Goal: Information Seeking & Learning: Learn about a topic

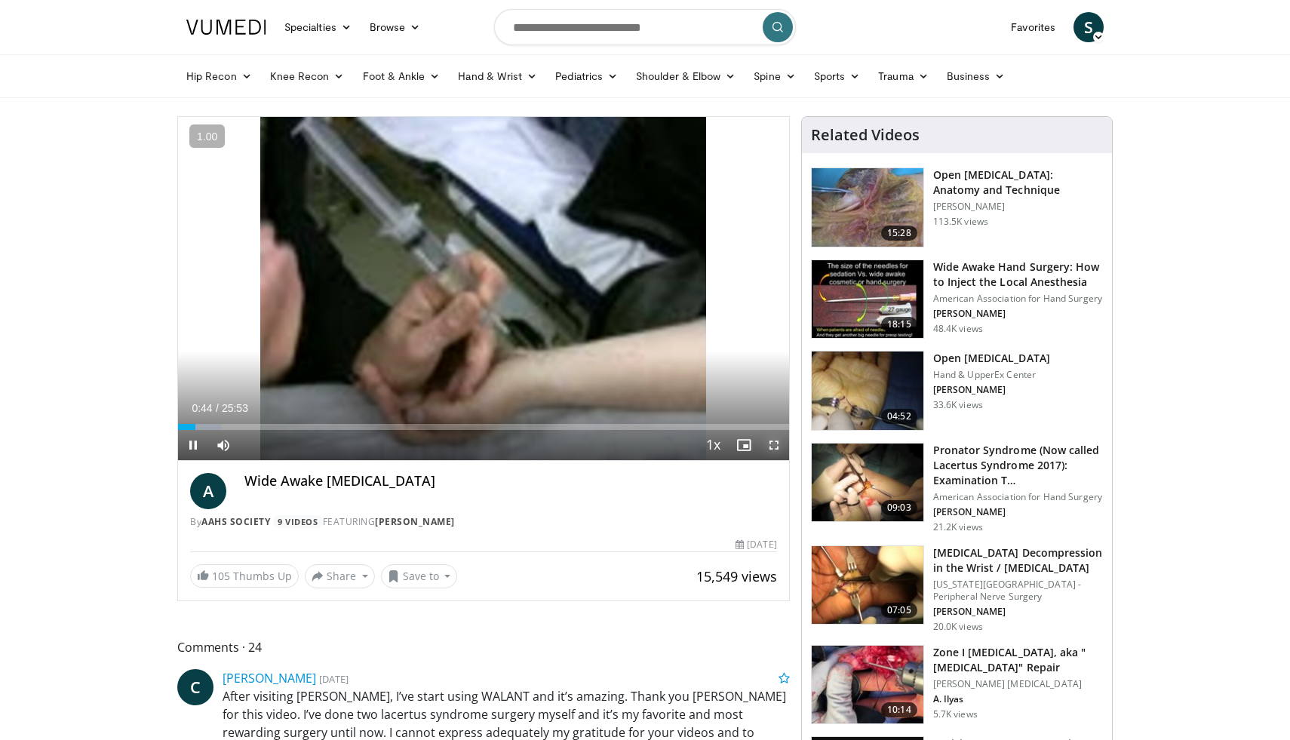
click at [772, 444] on span "Video Player" at bounding box center [774, 445] width 30 height 30
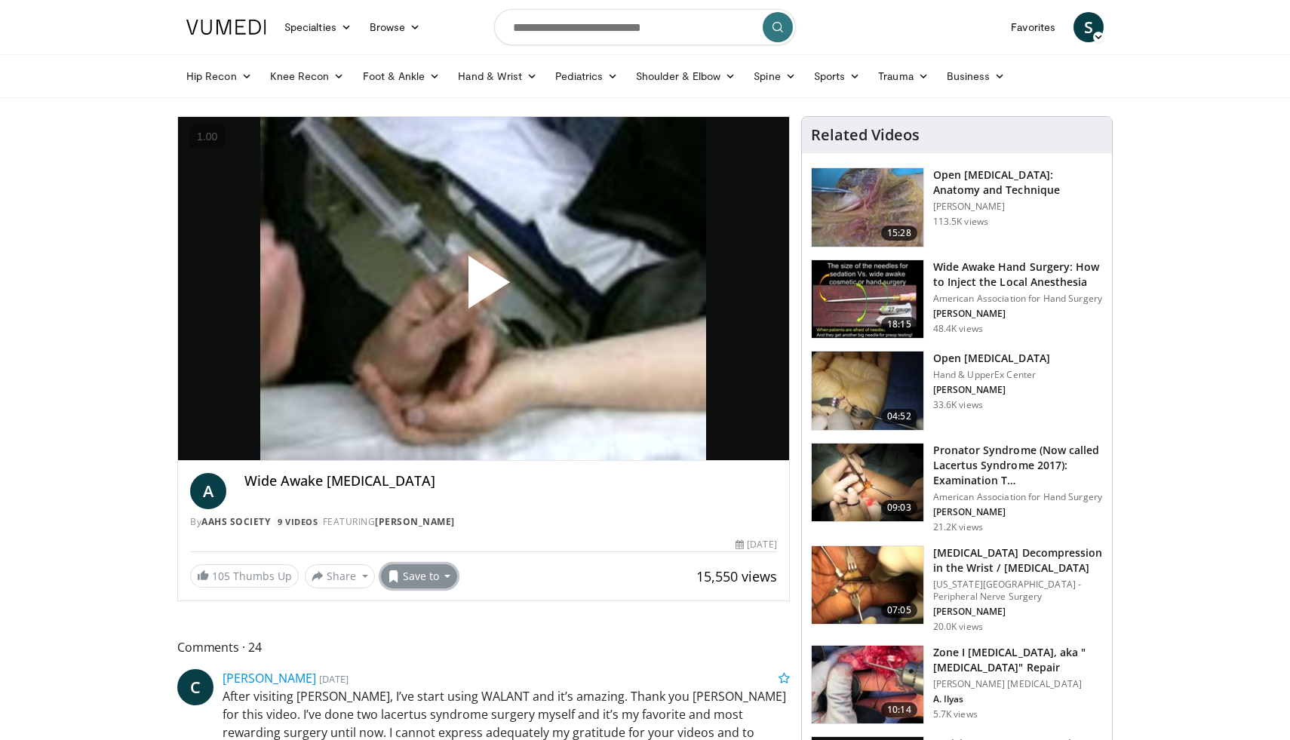
click at [404, 580] on button "Save to" at bounding box center [419, 576] width 77 height 24
click at [436, 614] on span "Add to Favorites" at bounding box center [446, 608] width 93 height 17
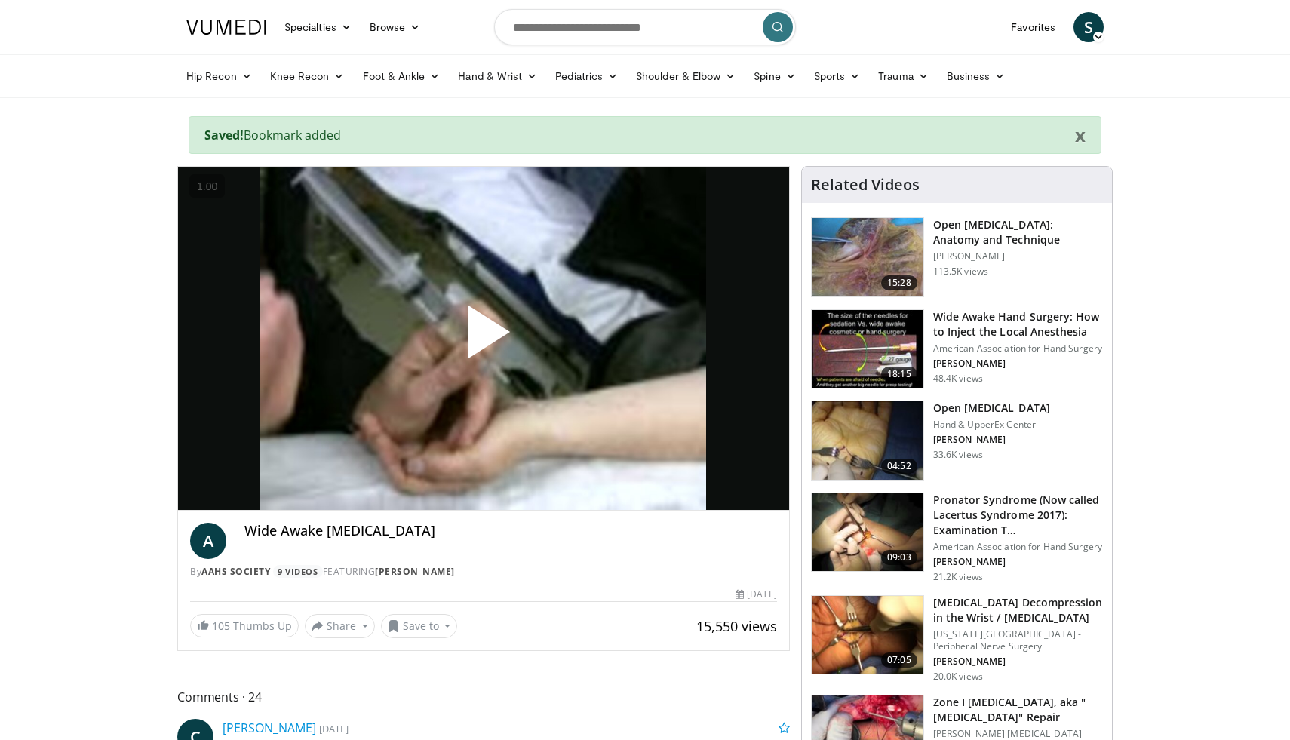
click at [484, 338] on span "Video Player" at bounding box center [484, 338] width 0 height 0
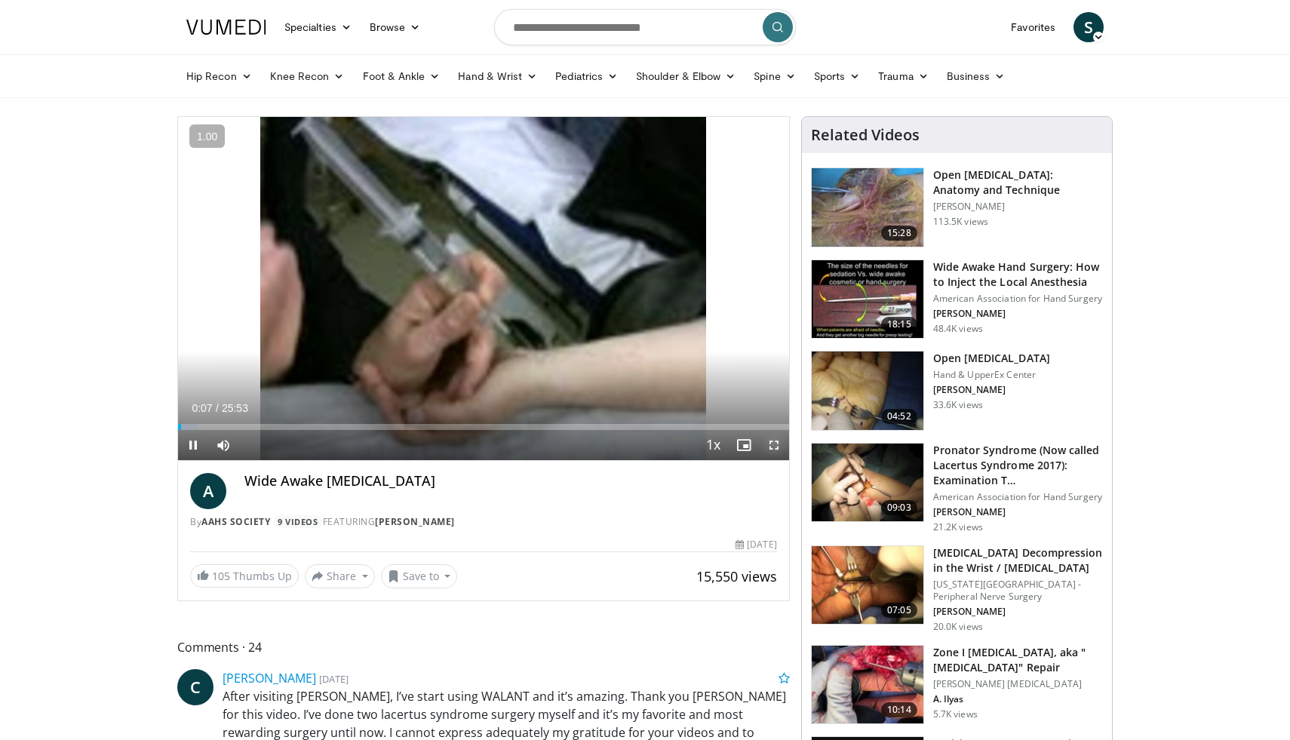
click at [768, 440] on span "Video Player" at bounding box center [774, 445] width 30 height 30
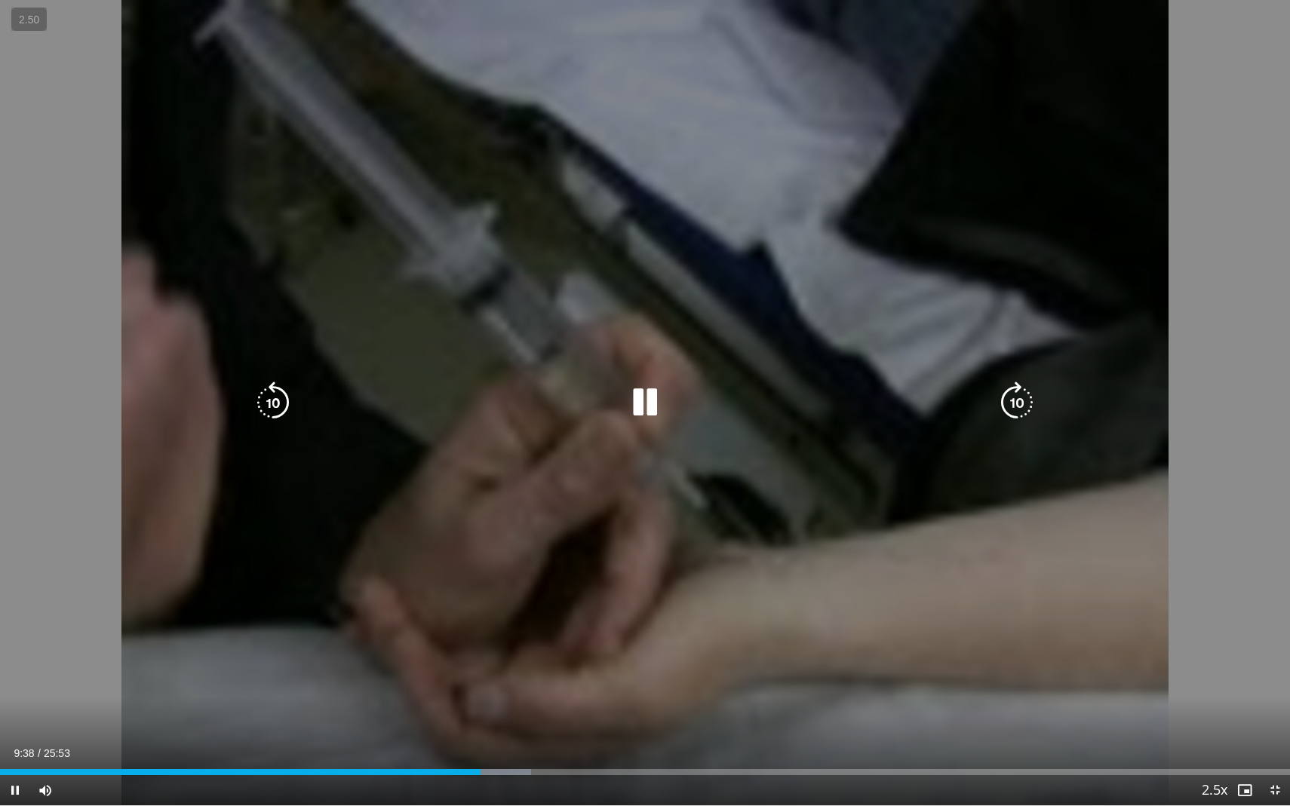
click at [644, 388] on icon "Video Player" at bounding box center [645, 403] width 42 height 42
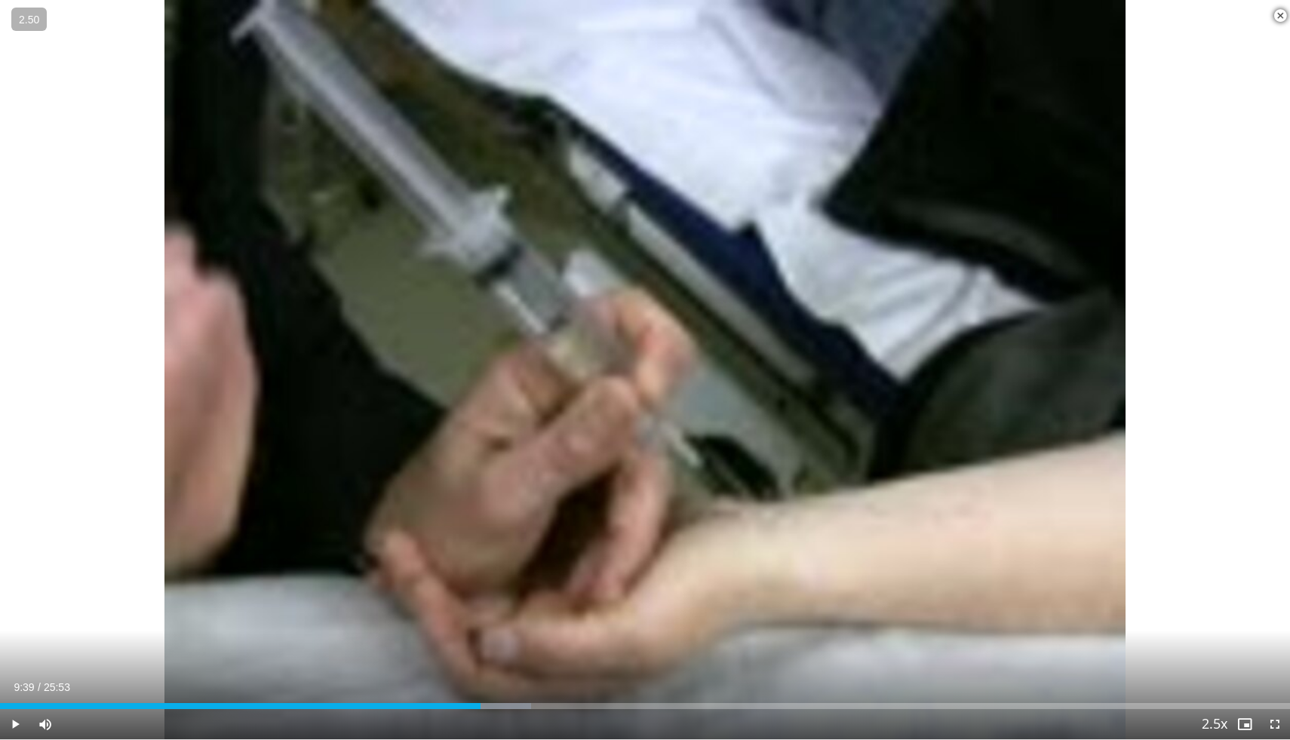
scroll to position [367, 0]
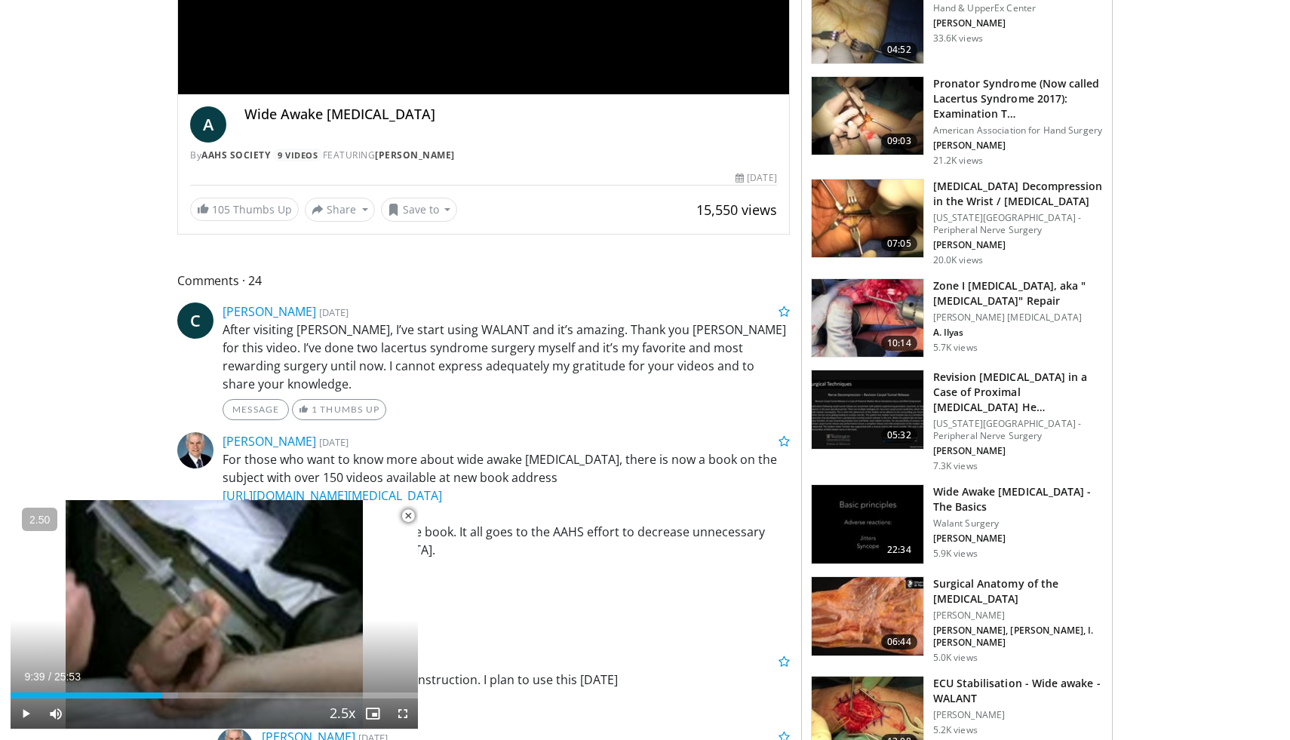
click at [410, 517] on span "Video Player" at bounding box center [408, 516] width 30 height 30
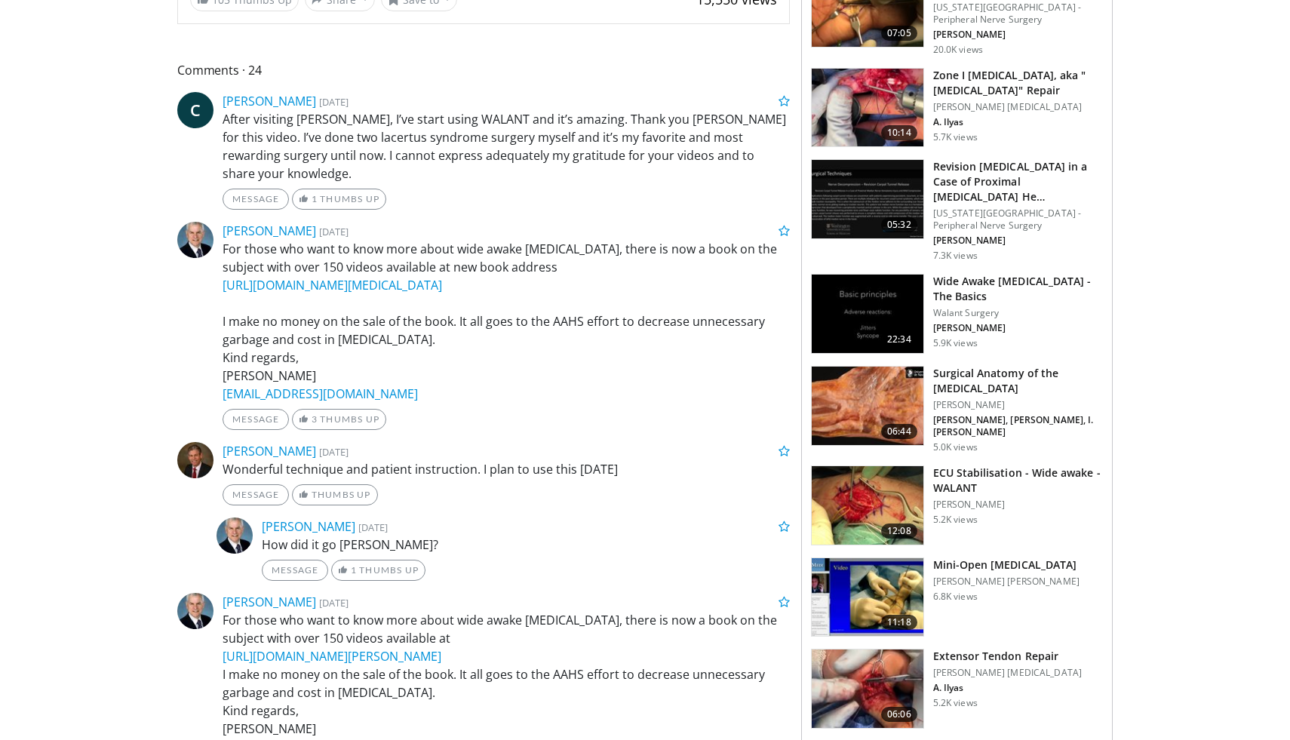
scroll to position [578, 0]
click at [856, 410] on img at bounding box center [868, 405] width 112 height 78
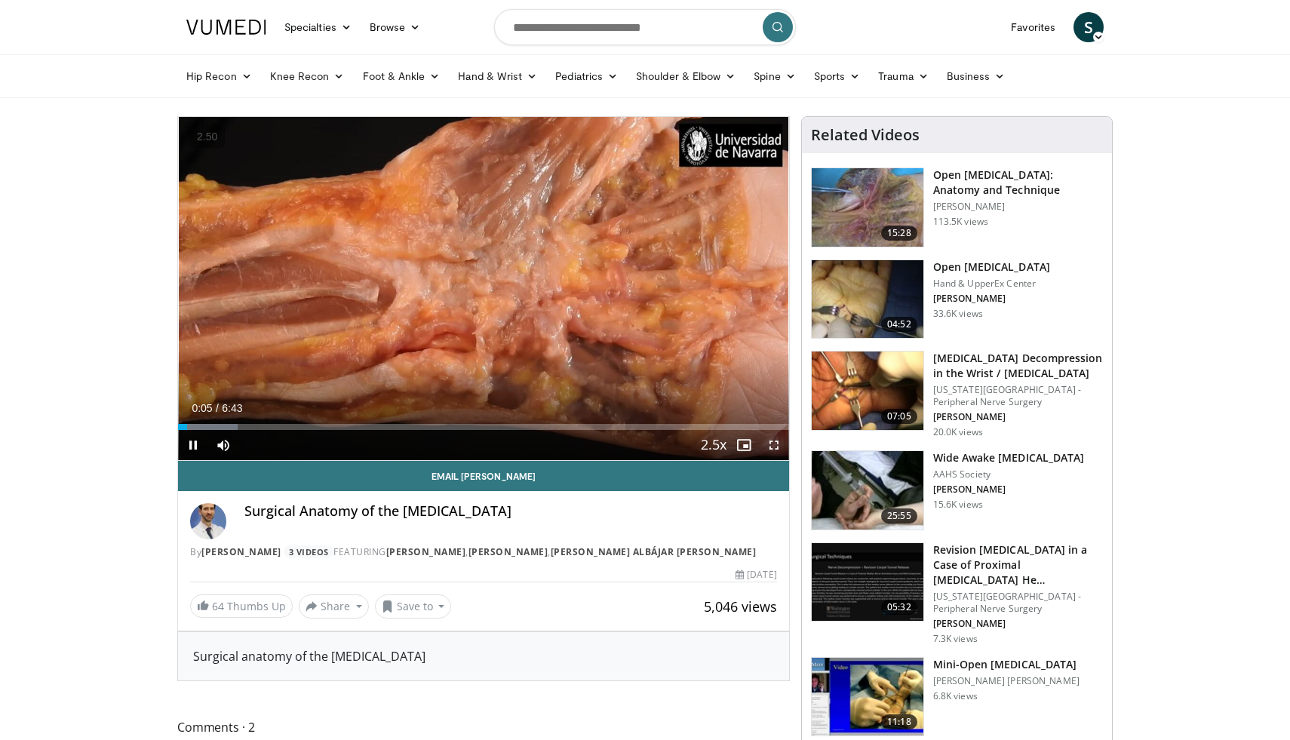
click at [766, 447] on span "Video Player" at bounding box center [774, 445] width 30 height 30
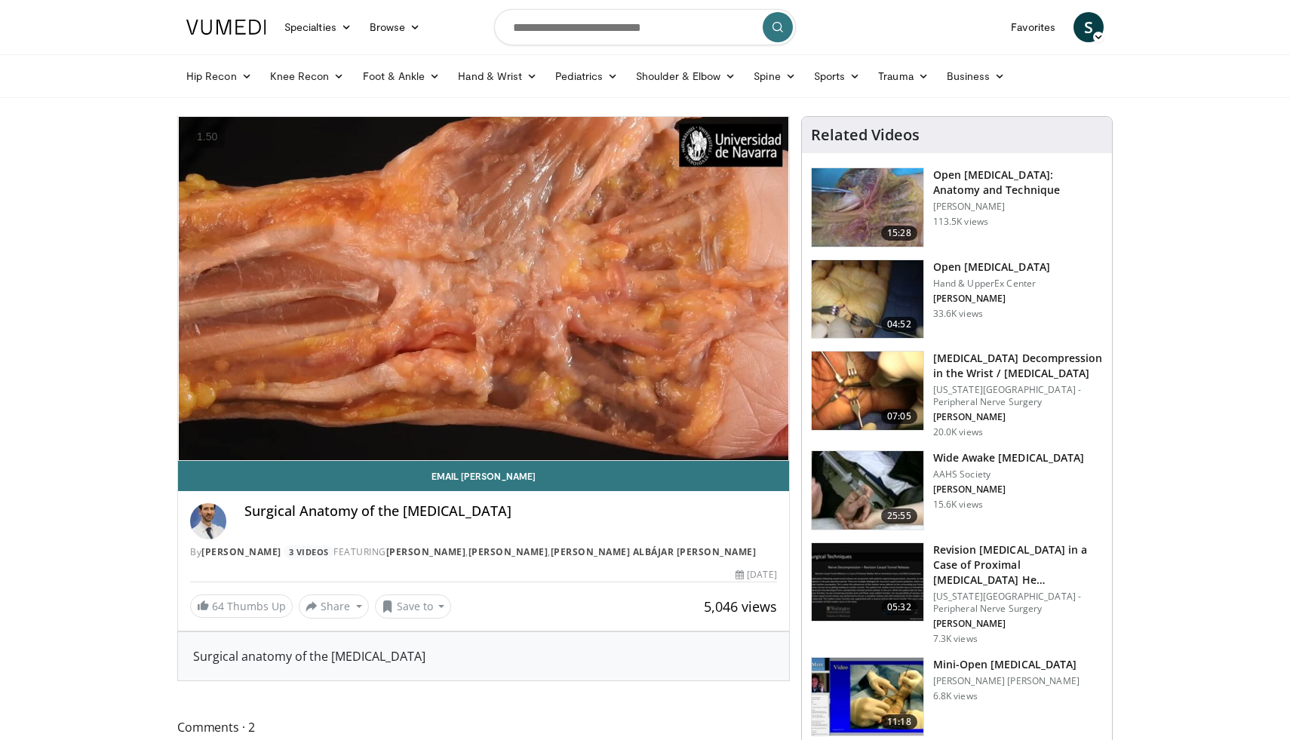
click at [994, 262] on h3 "Open [MEDICAL_DATA]" at bounding box center [991, 266] width 117 height 15
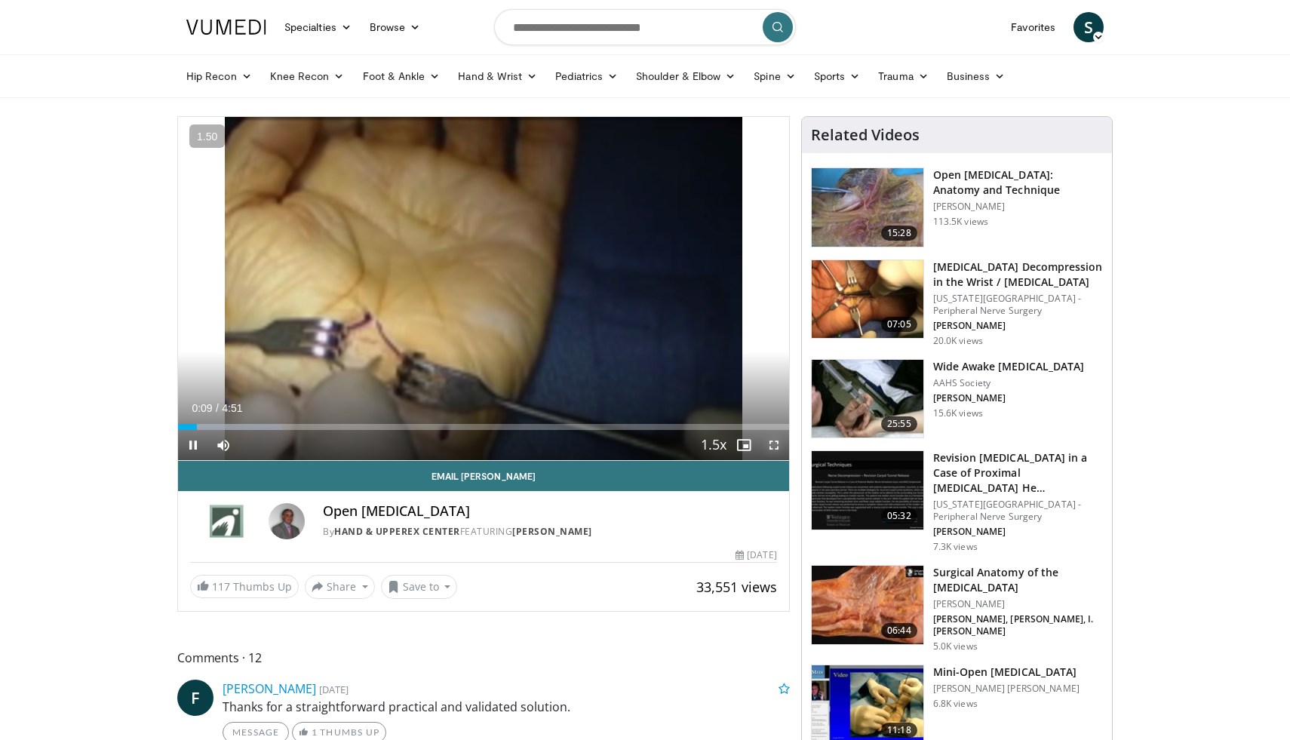
click at [771, 443] on span "Video Player" at bounding box center [774, 445] width 30 height 30
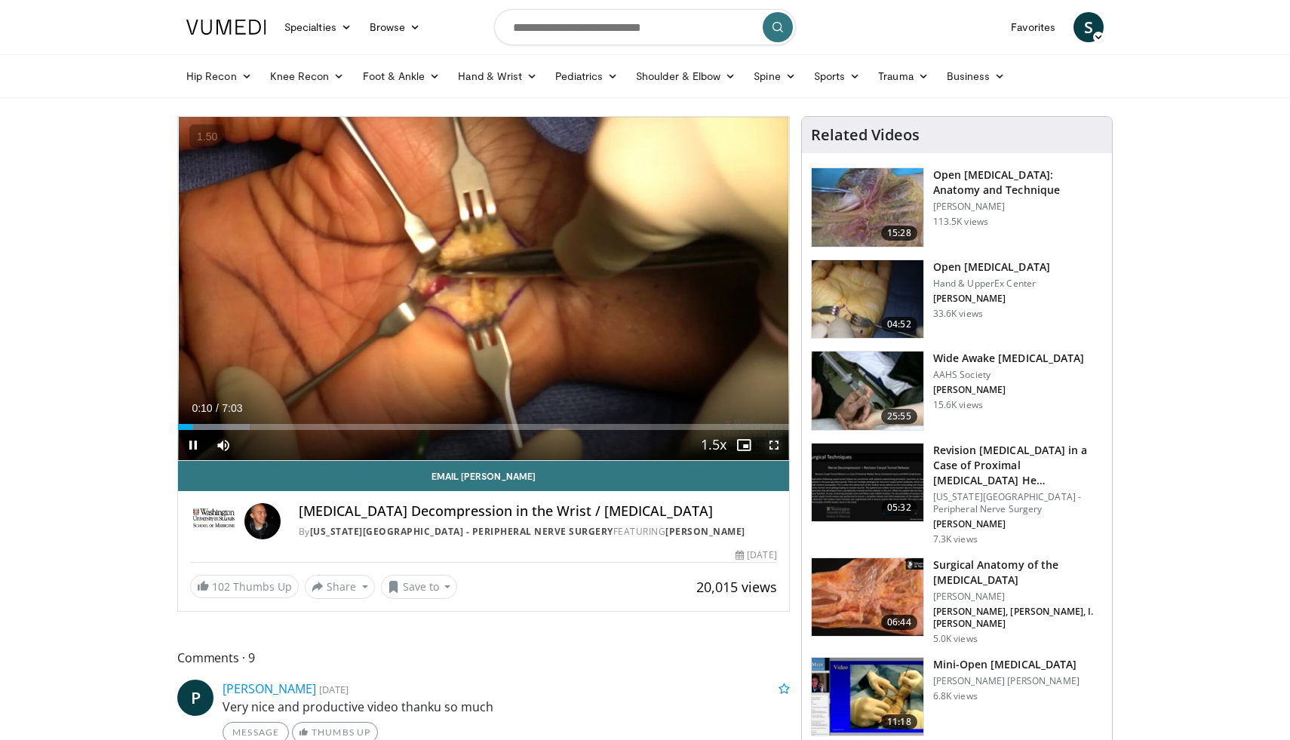
click at [769, 446] on span "Video Player" at bounding box center [774, 445] width 30 height 30
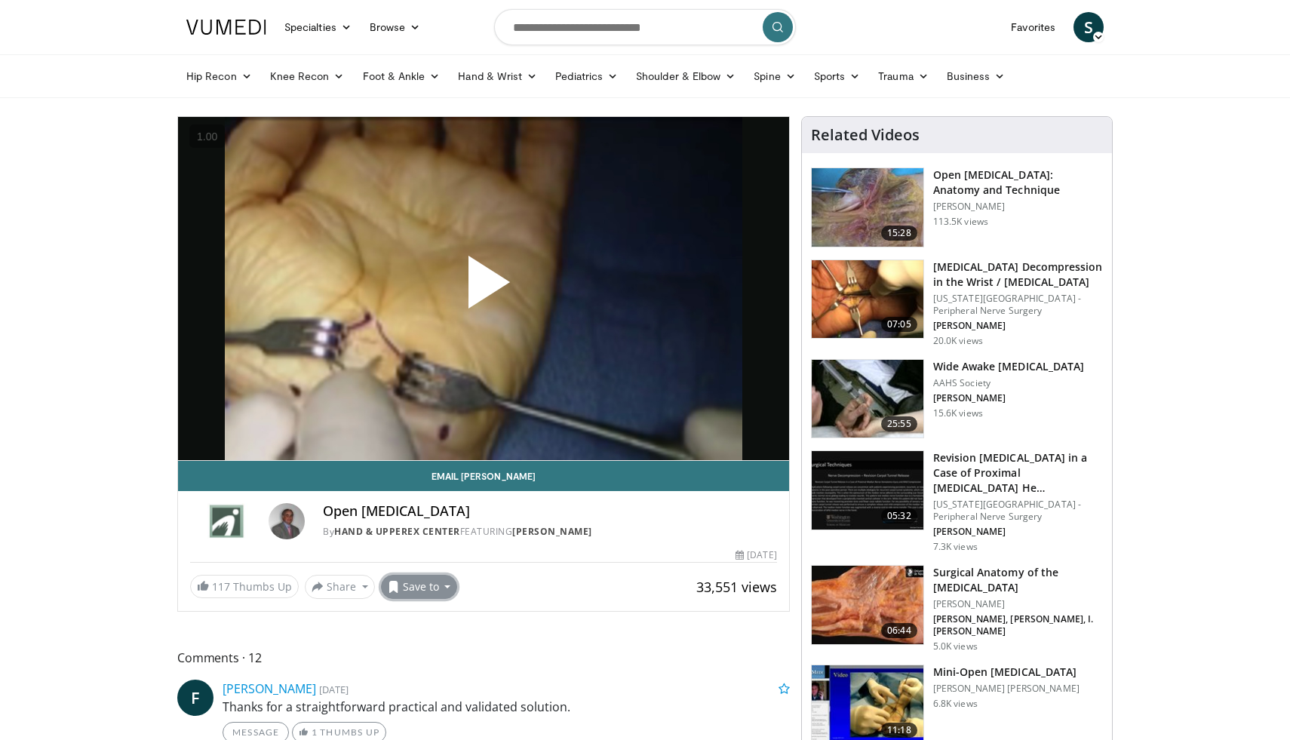
click at [406, 589] on button "Save to" at bounding box center [419, 587] width 77 height 24
drag, startPoint x: 482, startPoint y: 634, endPoint x: 475, endPoint y: 619, distance: 16.5
click at [480, 621] on div "Add to Favorites New Playlist" at bounding box center [446, 637] width 130 height 75
click at [431, 585] on button "Save to" at bounding box center [419, 587] width 77 height 24
click at [441, 619] on span "Add to Favorites" at bounding box center [446, 619] width 93 height 17
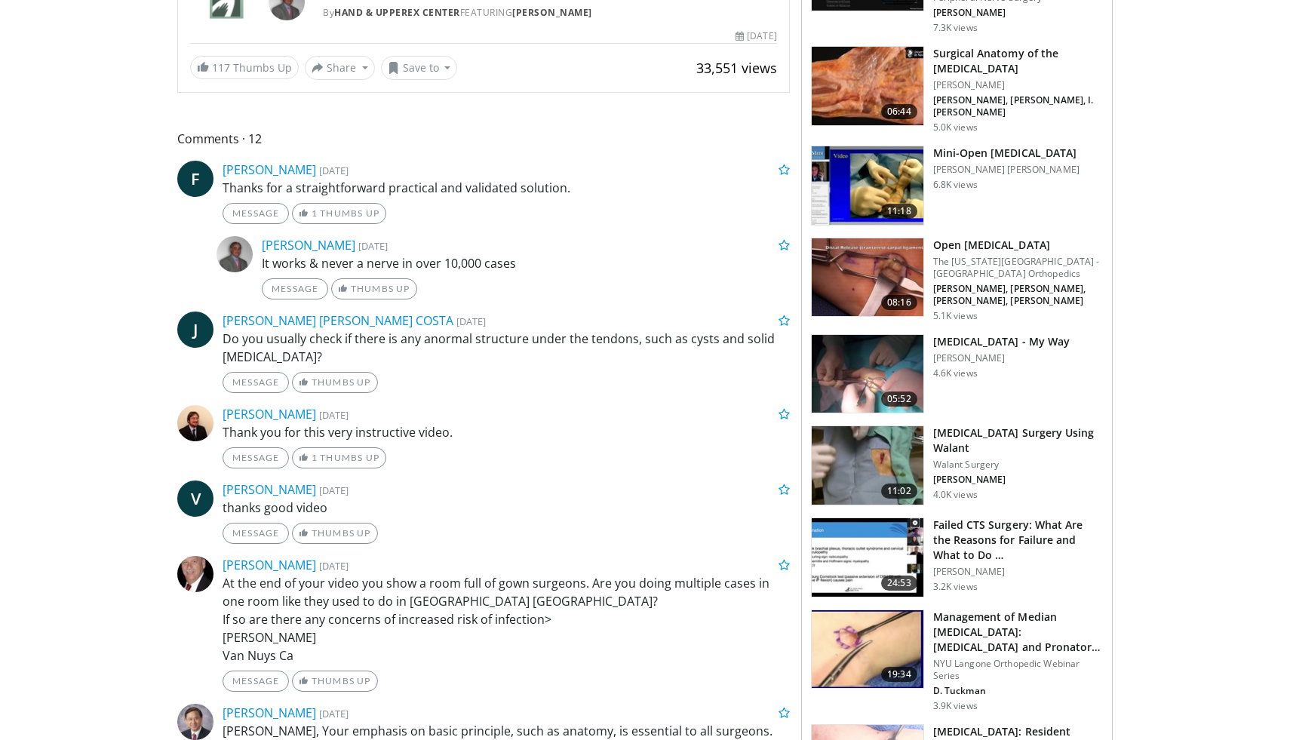
scroll to position [590, 0]
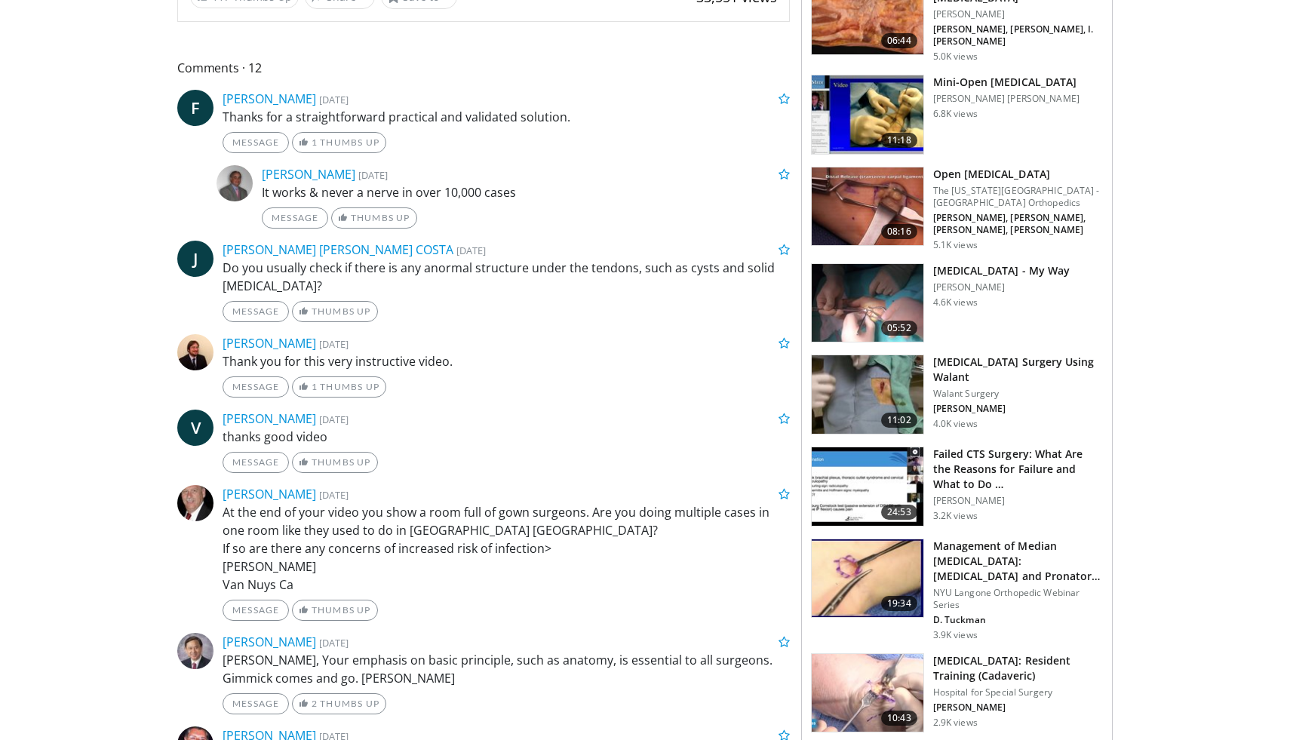
click at [958, 359] on h3 "[MEDICAL_DATA] Surgery Using Walant" at bounding box center [1018, 370] width 170 height 30
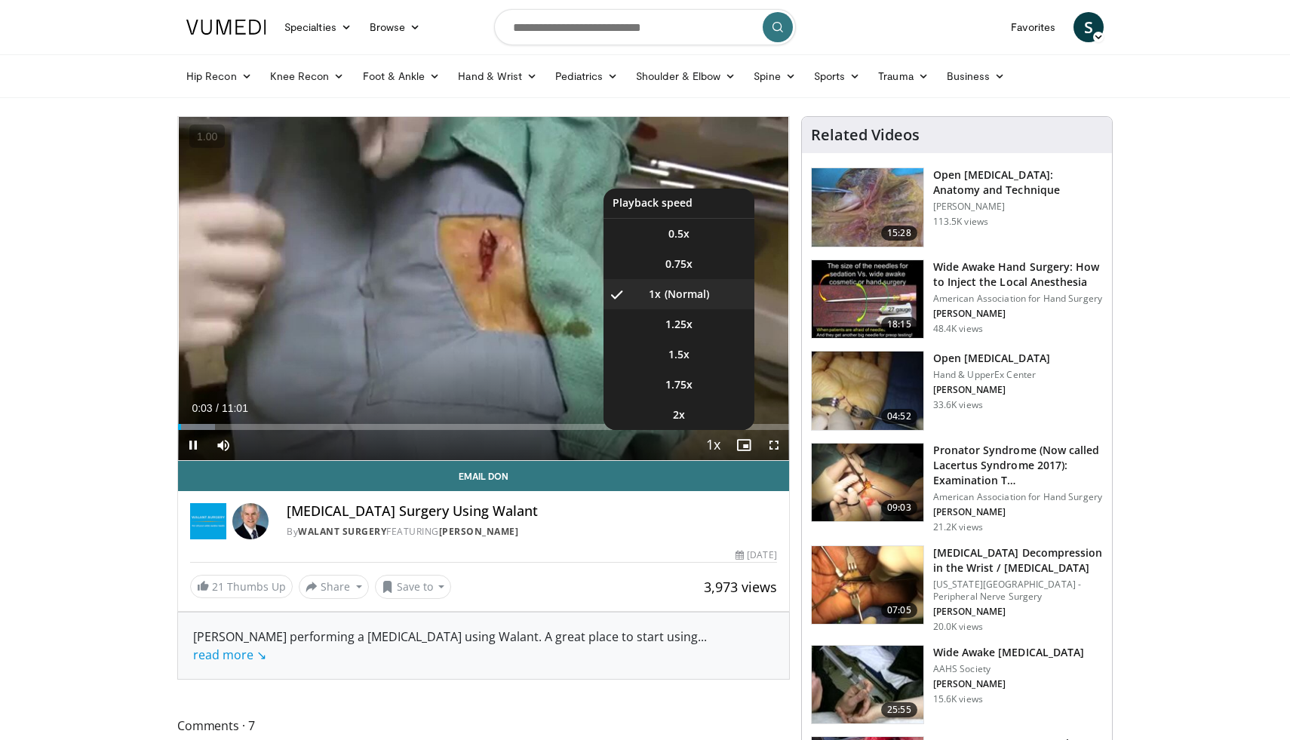
click at [717, 446] on span "Video Player" at bounding box center [713, 446] width 21 height 30
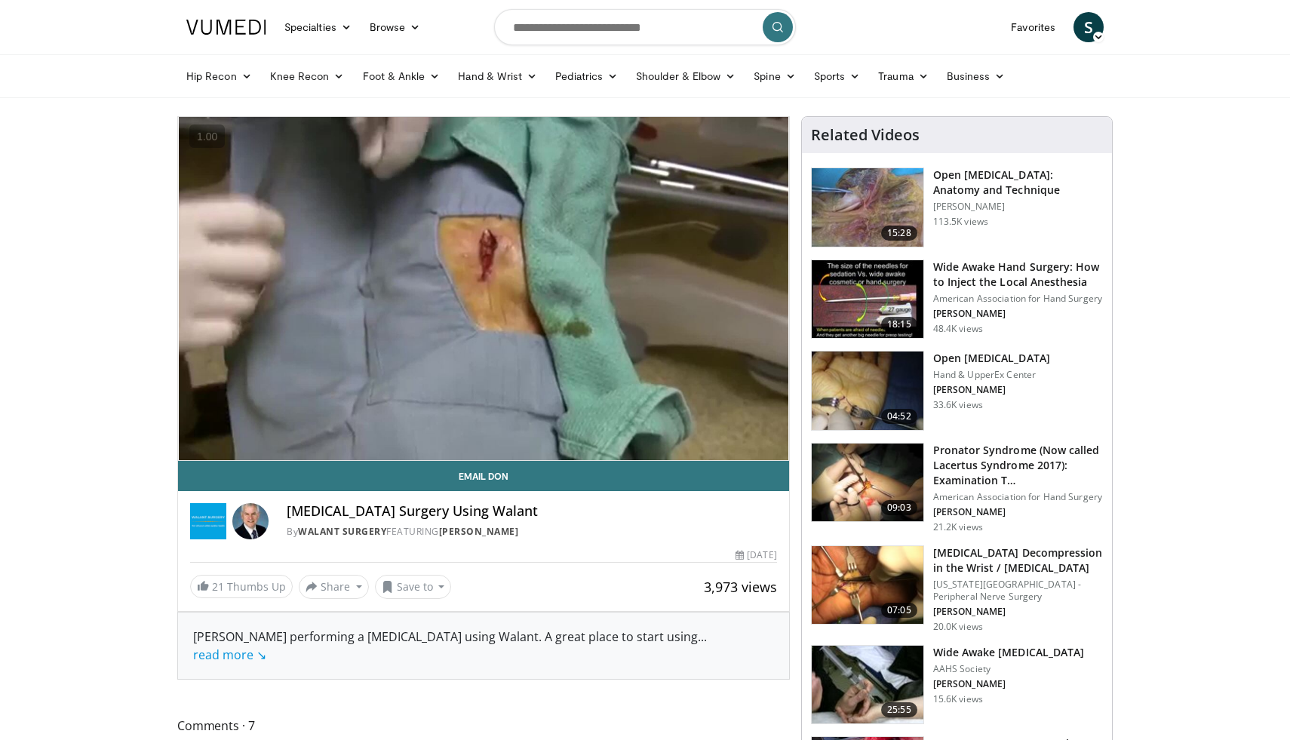
click at [717, 446] on div "10 seconds Tap to unmute" at bounding box center [483, 288] width 611 height 343
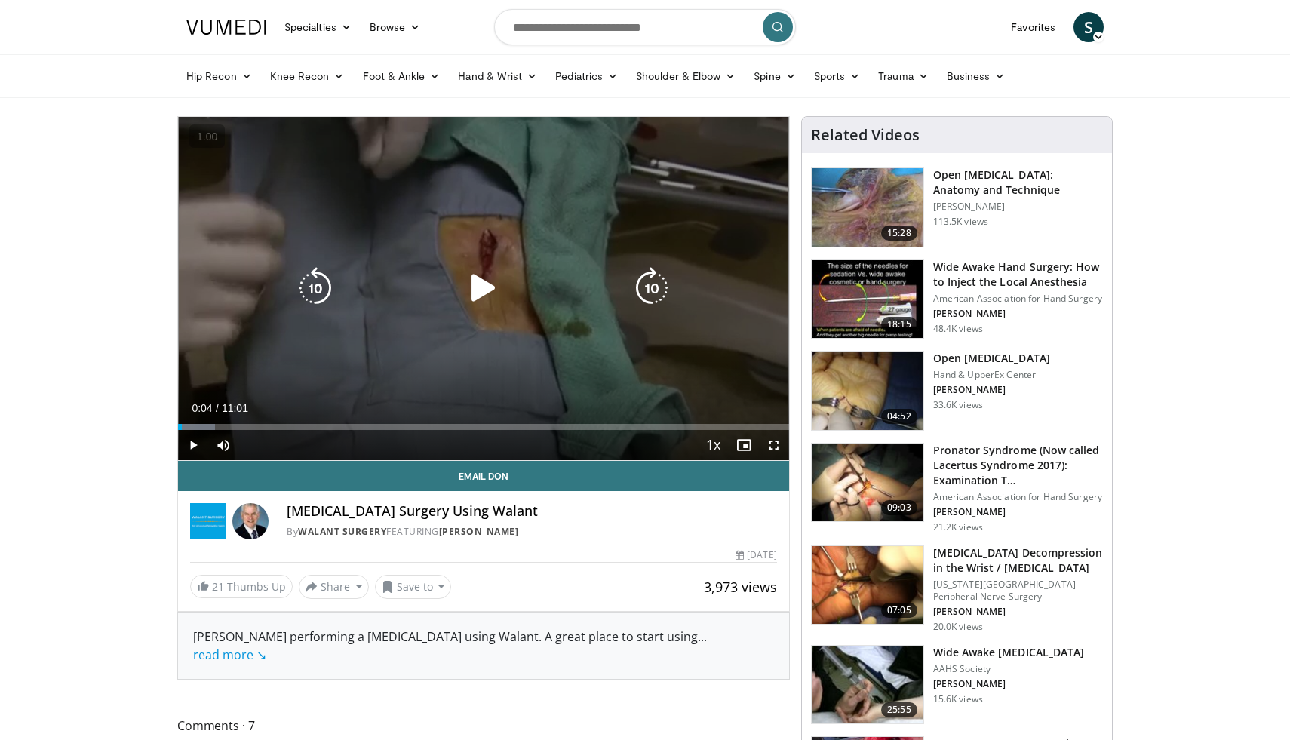
click at [302, 351] on div "10 seconds Tap to unmute" at bounding box center [483, 288] width 611 height 343
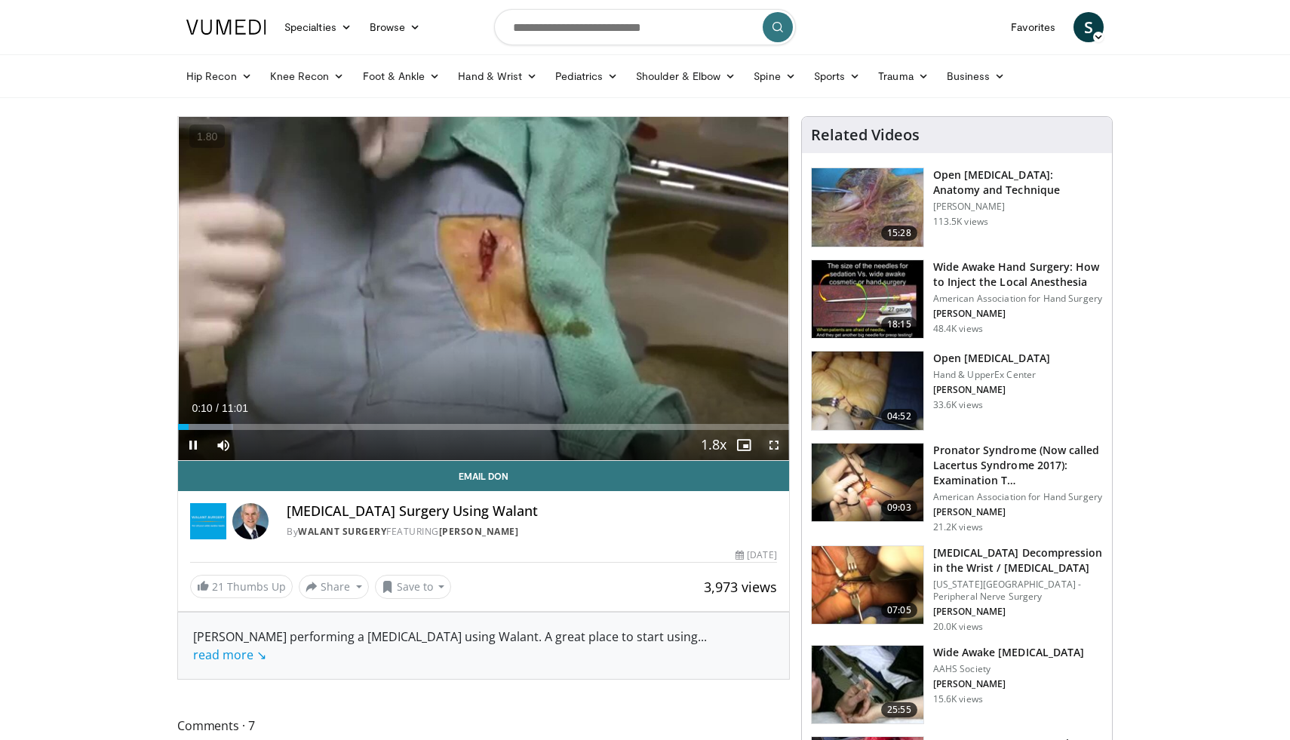
click at [775, 450] on span "Video Player" at bounding box center [774, 445] width 30 height 30
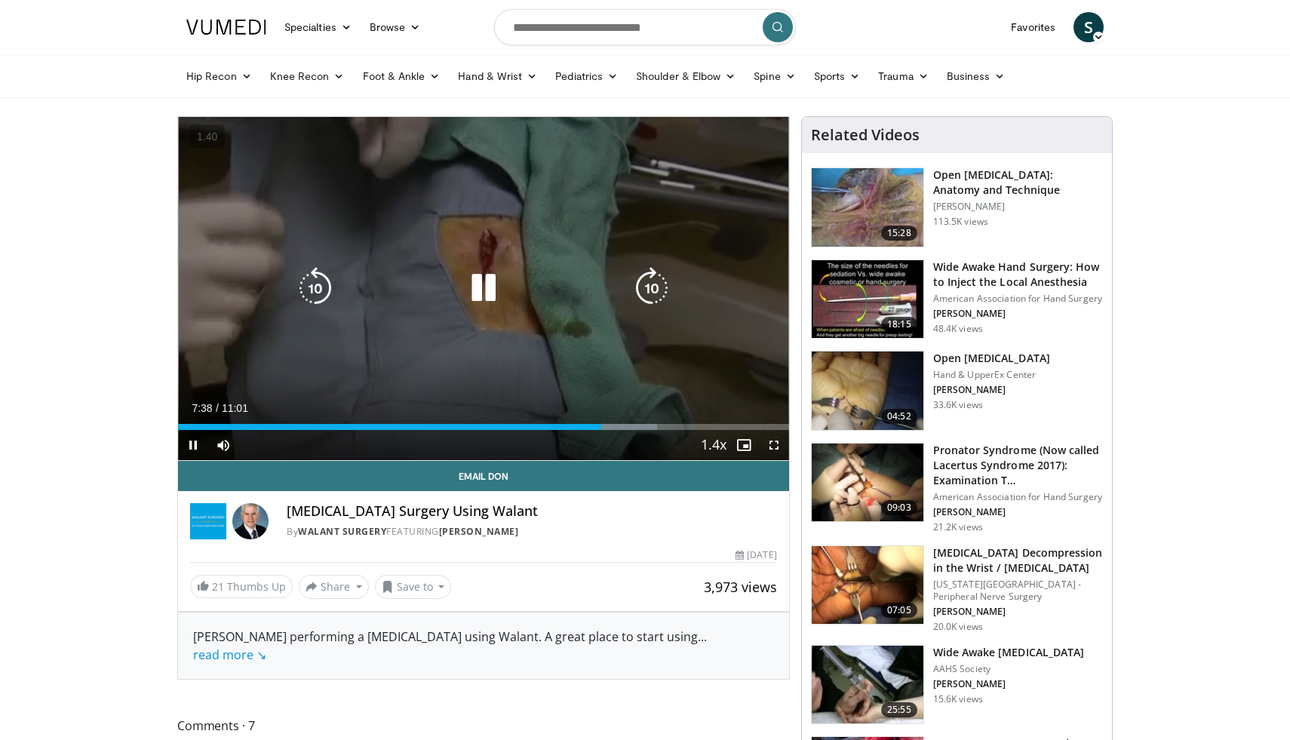
click at [482, 278] on icon "Video Player" at bounding box center [483, 288] width 42 height 42
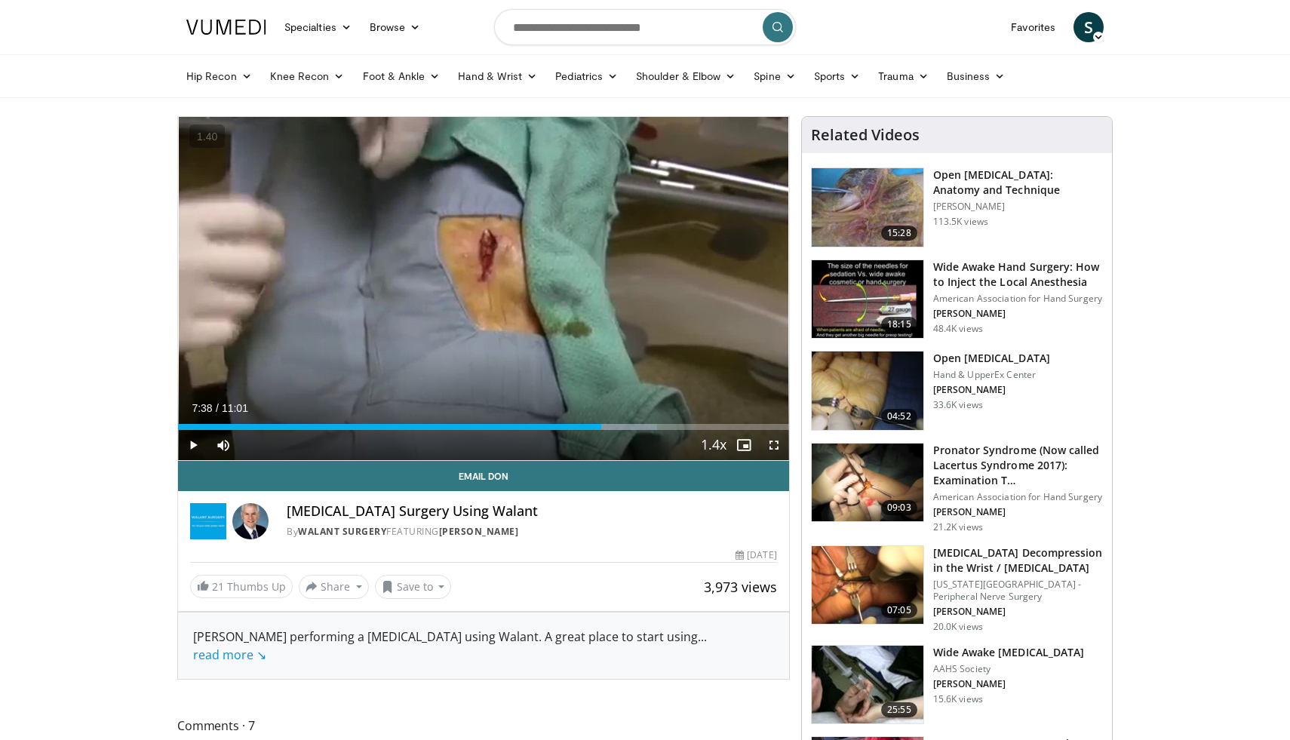
click at [563, 47] on form at bounding box center [645, 27] width 302 height 54
click at [565, 42] on input "Search topics, interventions" at bounding box center [645, 27] width 302 height 36
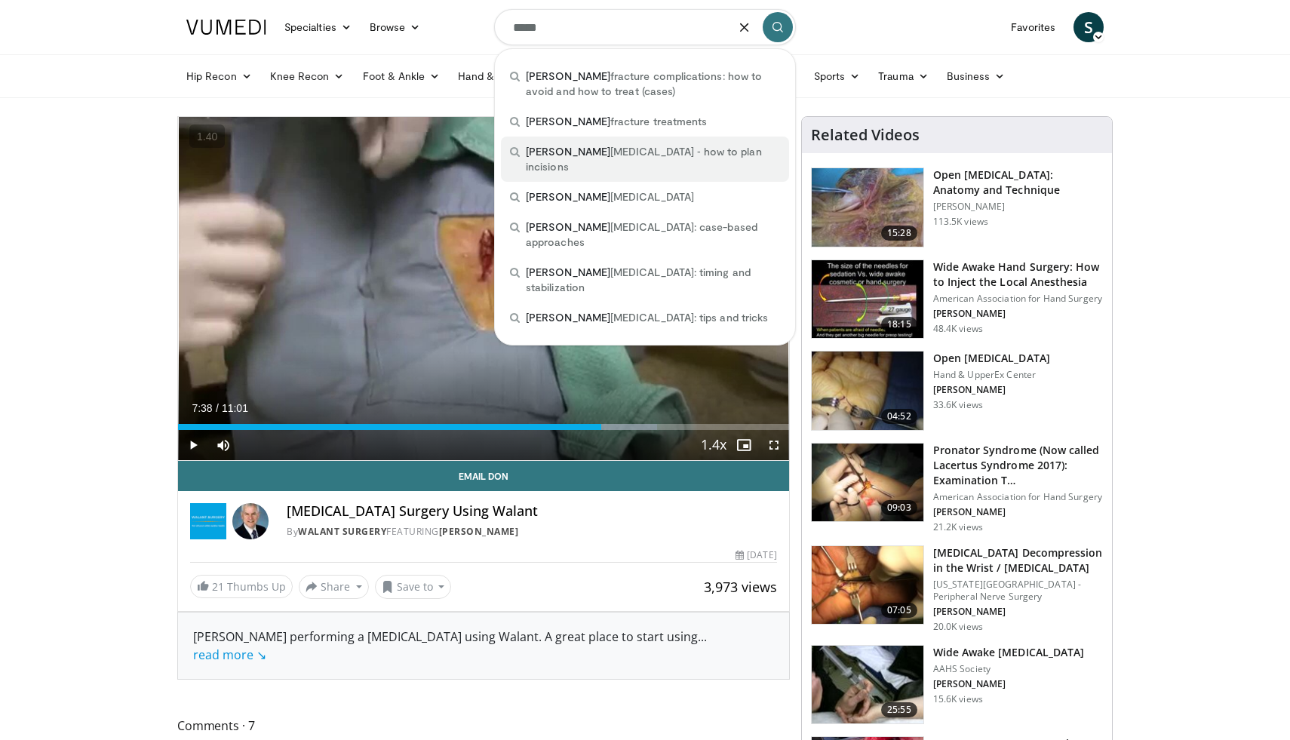
click at [638, 155] on span "pilon fractures ‐ how to plan incisions" at bounding box center [653, 159] width 254 height 30
type input "**********"
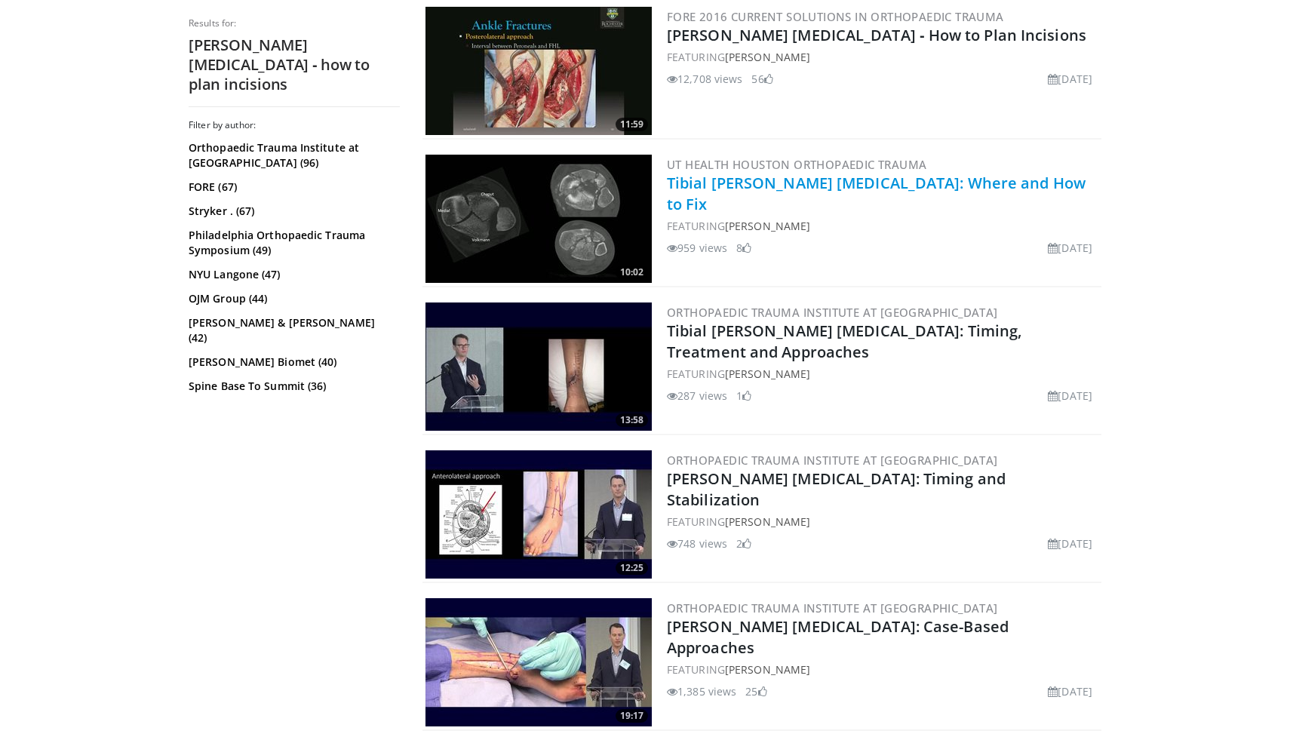
scroll to position [449, 0]
